Goal: Information Seeking & Learning: Check status

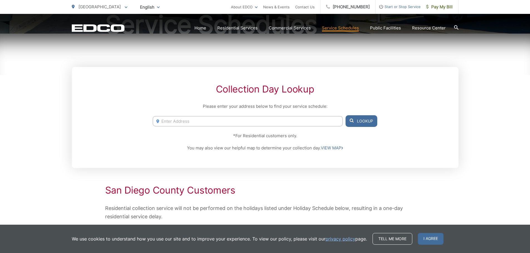
scroll to position [83, 0]
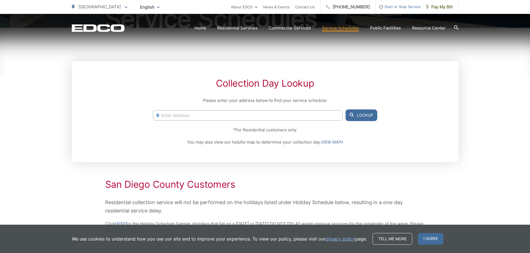
click at [300, 115] on input "Enter Address" at bounding box center [248, 115] width 190 height 10
paste input "27067 Sunningdale Way"
type input "27067 Sunningdale Way"
click at [361, 117] on button "Lookup" at bounding box center [361, 116] width 32 height 12
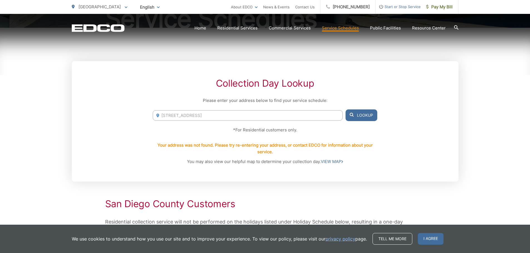
click at [214, 121] on div "27067 Sunningdale Way 27067 Sunningdale Way, Valley Center, CA, 92082 Lookup" at bounding box center [265, 116] width 224 height 12
click at [204, 118] on input "27067 Sunningdale Way" at bounding box center [248, 115] width 190 height 10
click at [218, 117] on input "27067 Sunningdale Way" at bounding box center [248, 115] width 190 height 10
click at [355, 118] on button "Lookup" at bounding box center [361, 116] width 32 height 12
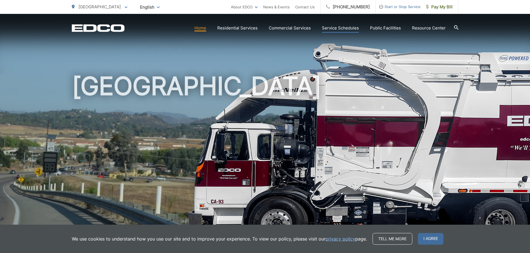
click at [338, 29] on link "Service Schedules" at bounding box center [340, 28] width 37 height 7
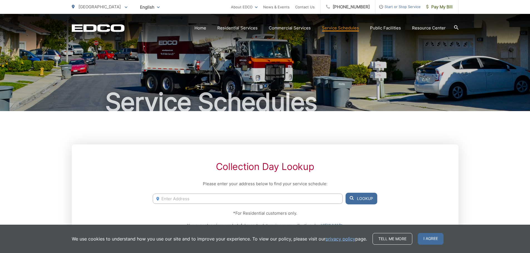
click at [218, 198] on input "Enter Address" at bounding box center [248, 199] width 190 height 10
paste input "[STREET_ADDRESS][PERSON_NAME]"
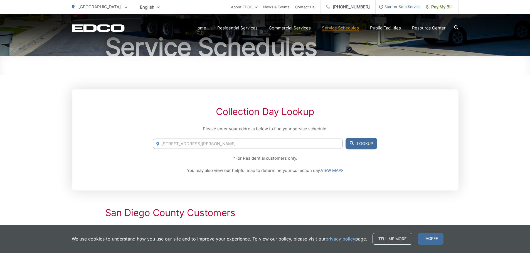
scroll to position [56, 0]
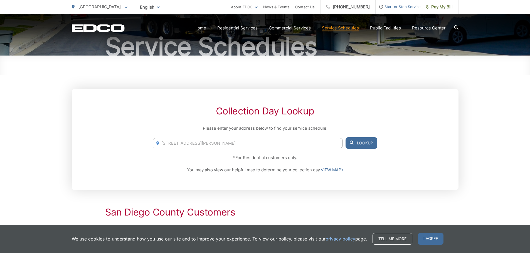
click at [296, 147] on input "[STREET_ADDRESS][PERSON_NAME]" at bounding box center [248, 143] width 190 height 10
click at [353, 145] on span at bounding box center [351, 143] width 4 height 7
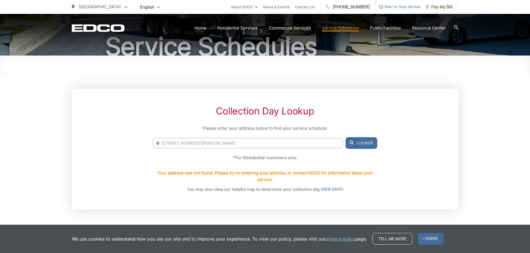
click at [274, 147] on input "[STREET_ADDRESS][PERSON_NAME]" at bounding box center [248, 143] width 190 height 10
click at [261, 141] on input "[STREET_ADDRESS][PERSON_NAME]" at bounding box center [248, 143] width 190 height 10
paste input "14361 Sawgrass Circl"
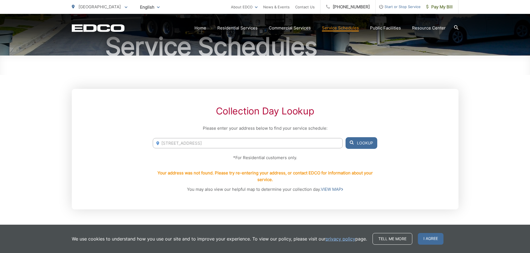
click at [233, 143] on input "[STREET_ADDRESS]" at bounding box center [248, 143] width 190 height 10
click at [353, 141] on icon at bounding box center [351, 143] width 4 height 4
click at [366, 142] on button "Lookup" at bounding box center [361, 143] width 32 height 12
drag, startPoint x: 352, startPoint y: 117, endPoint x: 312, endPoint y: 125, distance: 41.0
click at [352, 117] on div "Collection Day Lookup Please enter your address below to find your service sche…" at bounding box center [265, 149] width 386 height 121
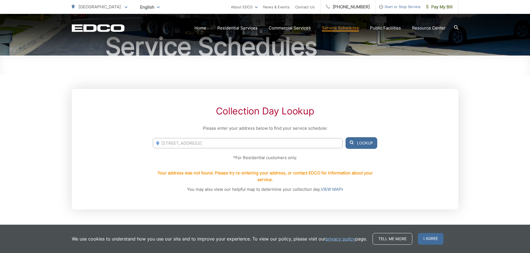
click at [216, 143] on input "[STREET_ADDRESS]" at bounding box center [248, 143] width 190 height 10
click at [217, 144] on input "[STREET_ADDRESS]" at bounding box center [248, 143] width 190 height 10
paste input "152 Winged Foot"
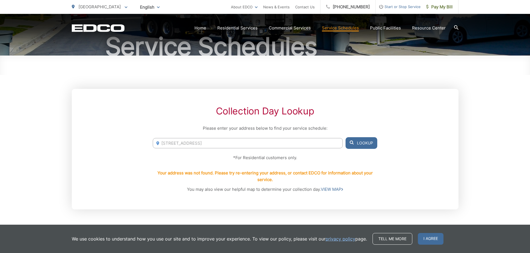
click at [217, 144] on input "[STREET_ADDRESS]" at bounding box center [248, 143] width 190 height 10
type input "[STREET_ADDRESS]"
click at [354, 145] on button "Lookup" at bounding box center [361, 143] width 32 height 12
drag, startPoint x: 354, startPoint y: 145, endPoint x: 296, endPoint y: 145, distance: 58.1
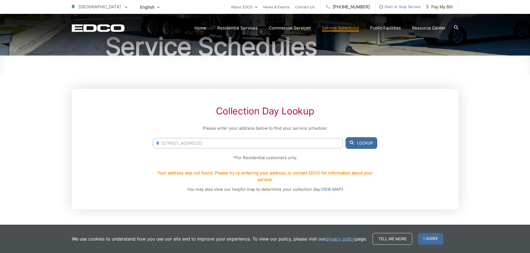
click at [348, 145] on button "Lookup" at bounding box center [361, 143] width 32 height 12
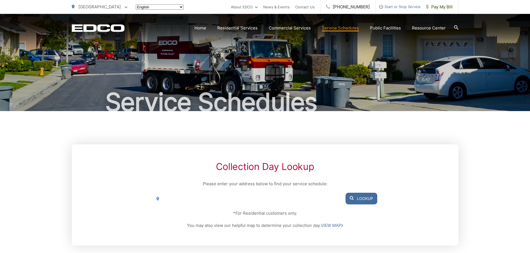
scroll to position [56, 0]
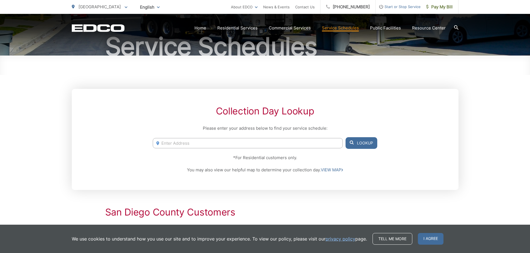
click at [234, 143] on input "Enter Address" at bounding box center [248, 143] width 190 height 10
paste input "[STREET_ADDRESS]"
type input "[STREET_ADDRESS]"
click at [354, 146] on button "Lookup" at bounding box center [361, 143] width 32 height 12
